Goal: Information Seeking & Learning: Learn about a topic

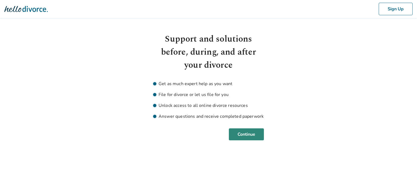
click at [250, 137] on button "Continue" at bounding box center [246, 134] width 35 height 12
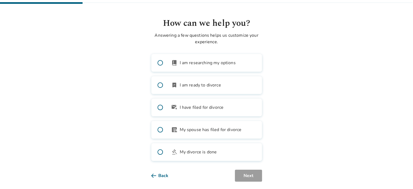
scroll to position [21, 0]
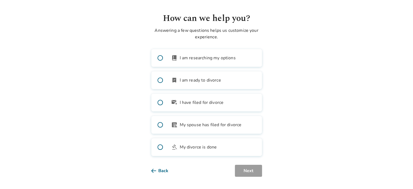
click at [159, 59] on span at bounding box center [159, 57] width 17 height 17
click at [251, 172] on button "Next" at bounding box center [248, 170] width 27 height 12
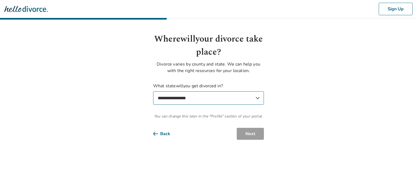
click at [226, 100] on select "**********" at bounding box center [208, 97] width 111 height 13
select select "**"
click at [153, 91] on select "**********" at bounding box center [208, 97] width 111 height 13
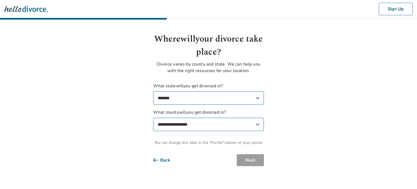
click at [223, 124] on select "**********" at bounding box center [208, 124] width 111 height 13
select select "*********"
click at [153, 118] on select "**********" at bounding box center [208, 124] width 111 height 13
click at [248, 162] on button "Next" at bounding box center [250, 160] width 27 height 12
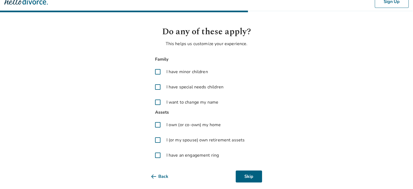
scroll to position [14, 0]
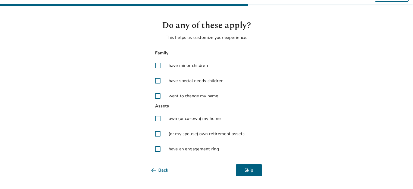
click at [156, 64] on span at bounding box center [157, 65] width 13 height 13
click at [159, 118] on span at bounding box center [157, 118] width 13 height 13
click at [158, 135] on span at bounding box center [157, 133] width 13 height 13
click at [158, 149] on span at bounding box center [157, 148] width 13 height 13
click at [243, 169] on button "Next" at bounding box center [248, 170] width 27 height 12
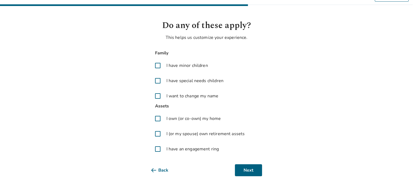
scroll to position [0, 0]
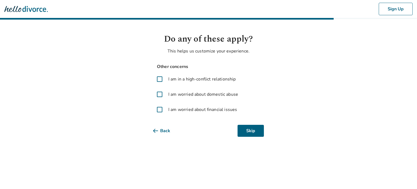
click at [159, 111] on span at bounding box center [159, 109] width 13 height 13
click at [160, 80] on span at bounding box center [159, 78] width 13 height 13
click at [249, 128] on button "Next" at bounding box center [250, 131] width 27 height 12
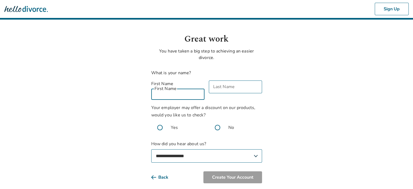
click at [178, 89] on input "First Name" at bounding box center [177, 93] width 53 height 13
type input "*******"
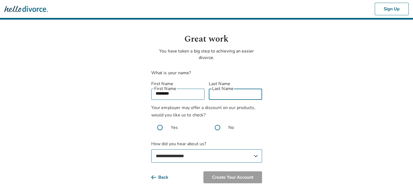
click at [227, 88] on input "Last Name" at bounding box center [235, 93] width 53 height 13
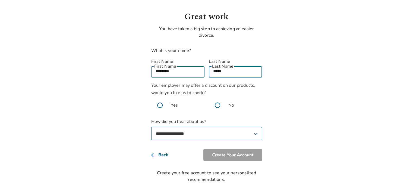
type input "*****"
click at [158, 98] on span at bounding box center [159, 104] width 17 height 17
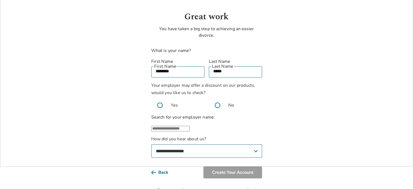
click at [190, 131] on input "text" at bounding box center [170, 128] width 39 height 5
type input "*"
type input "********"
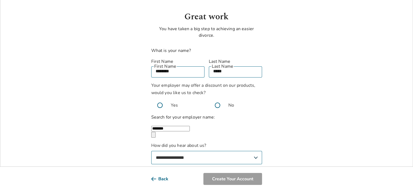
scroll to position [50, 0]
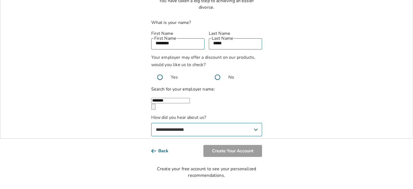
click at [218, 71] on span at bounding box center [217, 76] width 17 height 17
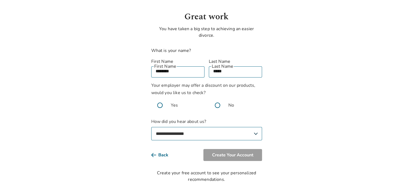
click at [223, 127] on select "**********" at bounding box center [206, 133] width 111 height 13
select select "**********"
click at [151, 127] on select "**********" at bounding box center [206, 133] width 111 height 13
click at [244, 149] on button "Create Your Account" at bounding box center [232, 155] width 59 height 12
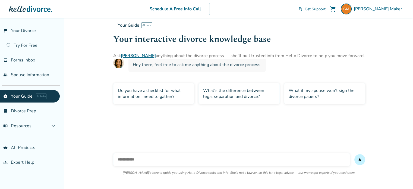
scroll to position [18, 0]
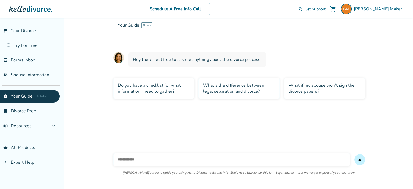
click at [296, 91] on div "What if my spouse won’t sign the divorce papers?" at bounding box center [324, 88] width 81 height 21
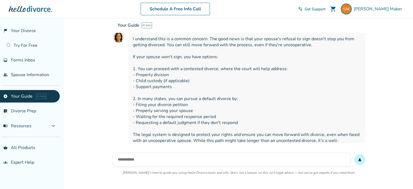
scroll to position [104, 0]
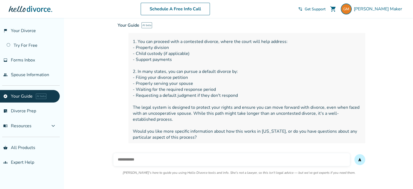
click at [181, 158] on input "text" at bounding box center [231, 159] width 237 height 13
type input "**********"
click at [354, 154] on button "send" at bounding box center [359, 159] width 11 height 11
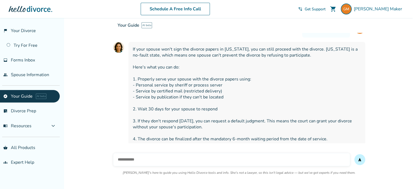
scroll to position [247, 0]
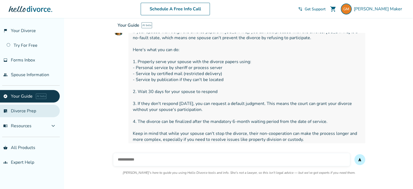
click at [22, 109] on link "list_alt_check Divorce Prep" at bounding box center [30, 110] width 60 height 12
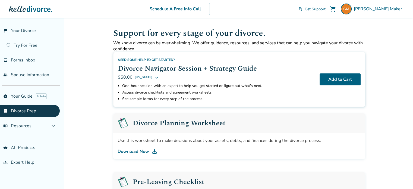
click at [147, 76] on button "[US_STATE]" at bounding box center [147, 77] width 24 height 7
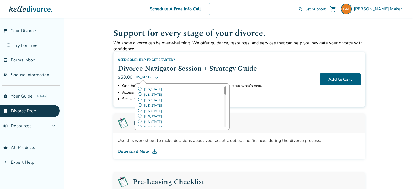
click at [155, 111] on label "California" at bounding box center [182, 110] width 89 height 5
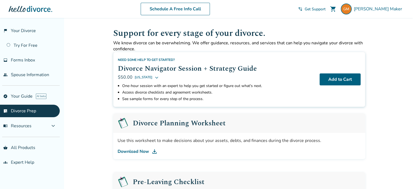
click at [187, 78] on div "$50.00 California" at bounding box center [216, 77] width 197 height 7
click at [154, 76] on icon at bounding box center [156, 77] width 4 height 4
drag, startPoint x: 264, startPoint y: 102, endPoint x: 304, endPoint y: 94, distance: 40.8
click at [264, 102] on li "See sample forms for every step of the process." at bounding box center [218, 99] width 193 height 7
click at [344, 82] on button "Add to Cart" at bounding box center [339, 79] width 41 height 12
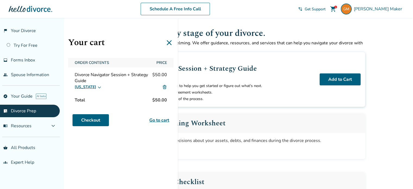
click at [166, 44] on icon at bounding box center [169, 42] width 9 height 9
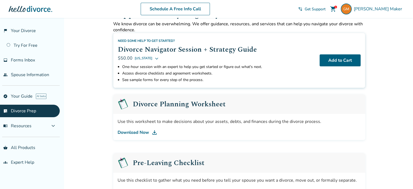
scroll to position [27, 0]
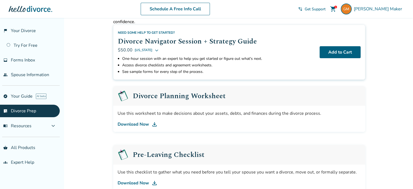
click at [136, 123] on link "Download Now" at bounding box center [239, 124] width 243 height 7
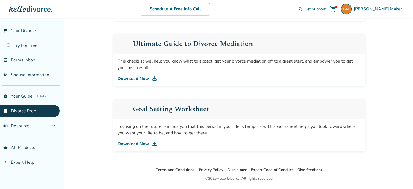
scroll to position [342, 0]
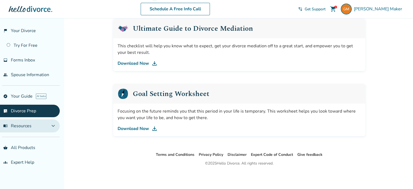
click at [18, 126] on span "menu_book Resources" at bounding box center [17, 126] width 28 height 6
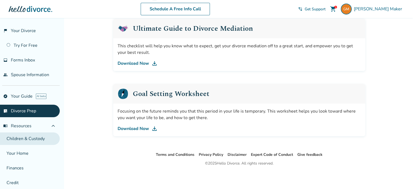
click at [32, 139] on link "Children & Custody" at bounding box center [30, 138] width 60 height 12
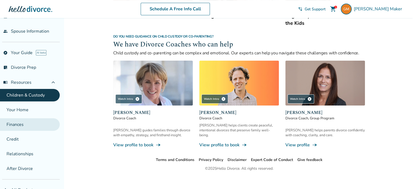
scroll to position [70, 0]
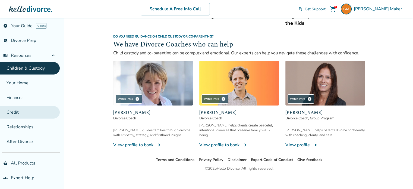
click at [27, 113] on link "Credit" at bounding box center [30, 112] width 60 height 12
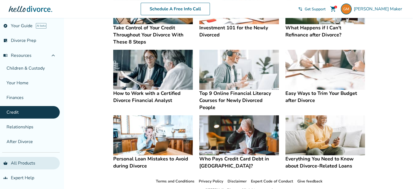
scroll to position [136, 0]
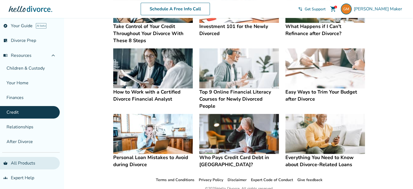
click at [35, 161] on link "shopping_basket All Products" at bounding box center [30, 163] width 60 height 12
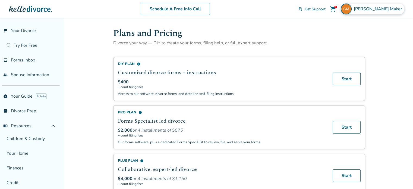
click at [375, 8] on span "Gregory Maker" at bounding box center [379, 9] width 50 height 6
click at [33, 28] on link "flag_2 Your Divorce" at bounding box center [30, 30] width 60 height 12
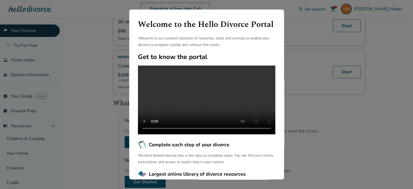
scroll to position [136, 0]
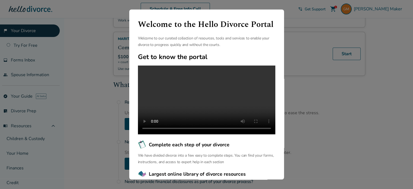
drag, startPoint x: 87, startPoint y: 77, endPoint x: 52, endPoint y: 14, distance: 72.9
click at [87, 77] on div "Welcome to the Hello Divorce Portal Welcome to our curated collection of resour…" at bounding box center [206, 94] width 413 height 189
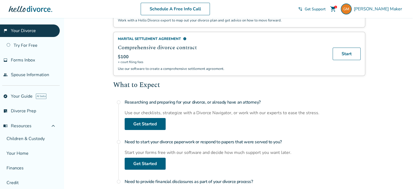
click at [33, 12] on div at bounding box center [30, 9] width 43 height 11
click at [34, 11] on div at bounding box center [30, 9] width 43 height 11
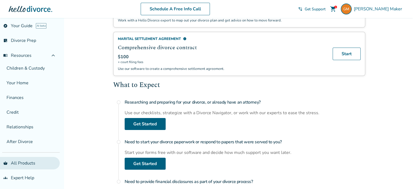
click at [26, 160] on link "shopping_basket All Products" at bounding box center [30, 163] width 60 height 12
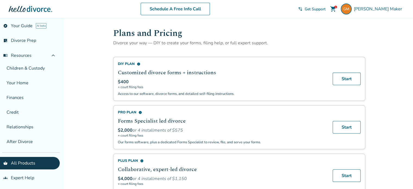
click at [15, 9] on div at bounding box center [30, 9] width 43 height 11
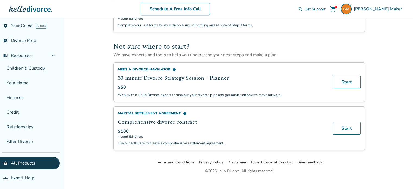
scroll to position [347, 0]
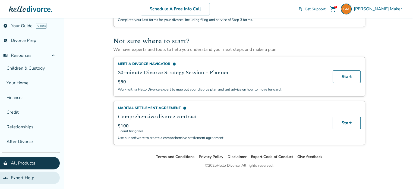
click at [24, 175] on link "groups Expert Help" at bounding box center [30, 177] width 60 height 12
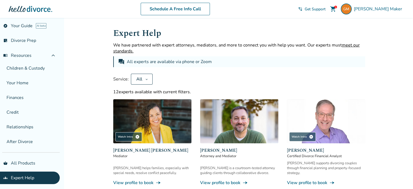
click at [325, 9] on span "Get Support" at bounding box center [315, 9] width 21 height 5
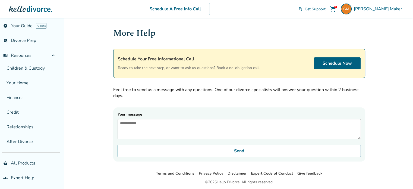
scroll to position [23, 0]
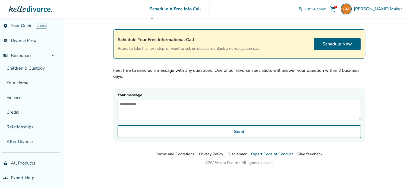
click at [286, 154] on link "Expert Code of Conduct" at bounding box center [272, 153] width 42 height 5
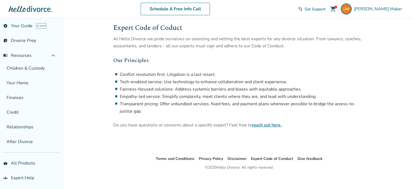
scroll to position [18, 0]
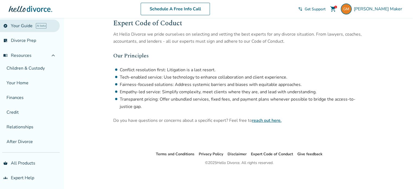
click at [43, 27] on span "AI beta" at bounding box center [41, 25] width 11 height 5
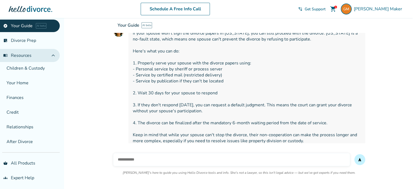
scroll to position [247, 0]
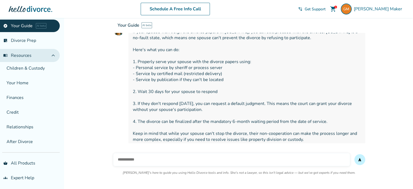
click at [38, 55] on button "menu_book Resources expand_less" at bounding box center [30, 55] width 60 height 13
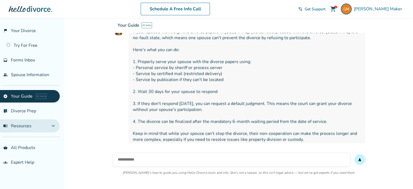
click at [27, 126] on span "menu_book Resources" at bounding box center [17, 126] width 28 height 6
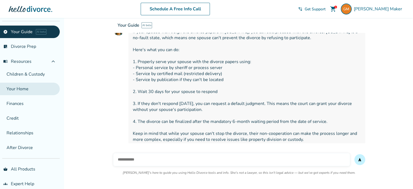
scroll to position [70, 0]
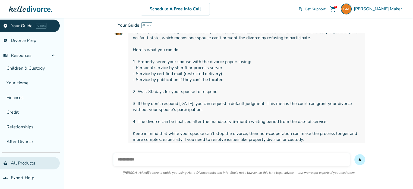
click at [27, 164] on link "shopping_basket All Products" at bounding box center [30, 163] width 60 height 12
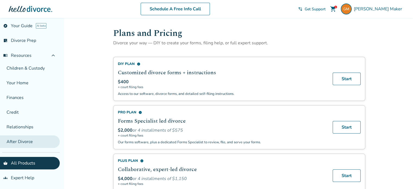
click at [27, 144] on link "After Divorce" at bounding box center [30, 141] width 60 height 12
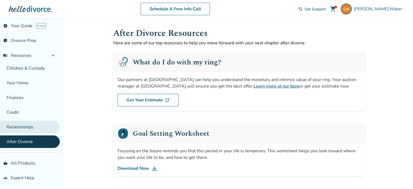
click at [25, 127] on link "Relationships" at bounding box center [30, 127] width 60 height 12
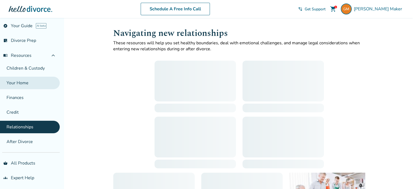
click at [21, 83] on link "Your Home" at bounding box center [30, 83] width 60 height 12
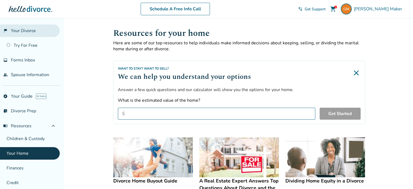
click at [31, 30] on link "flag_2 Your Divorce" at bounding box center [30, 30] width 60 height 12
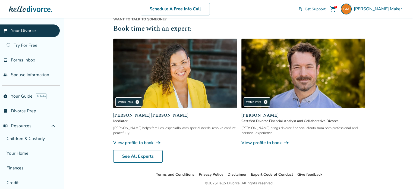
scroll to position [515, 0]
